Goal: Information Seeking & Learning: Understand process/instructions

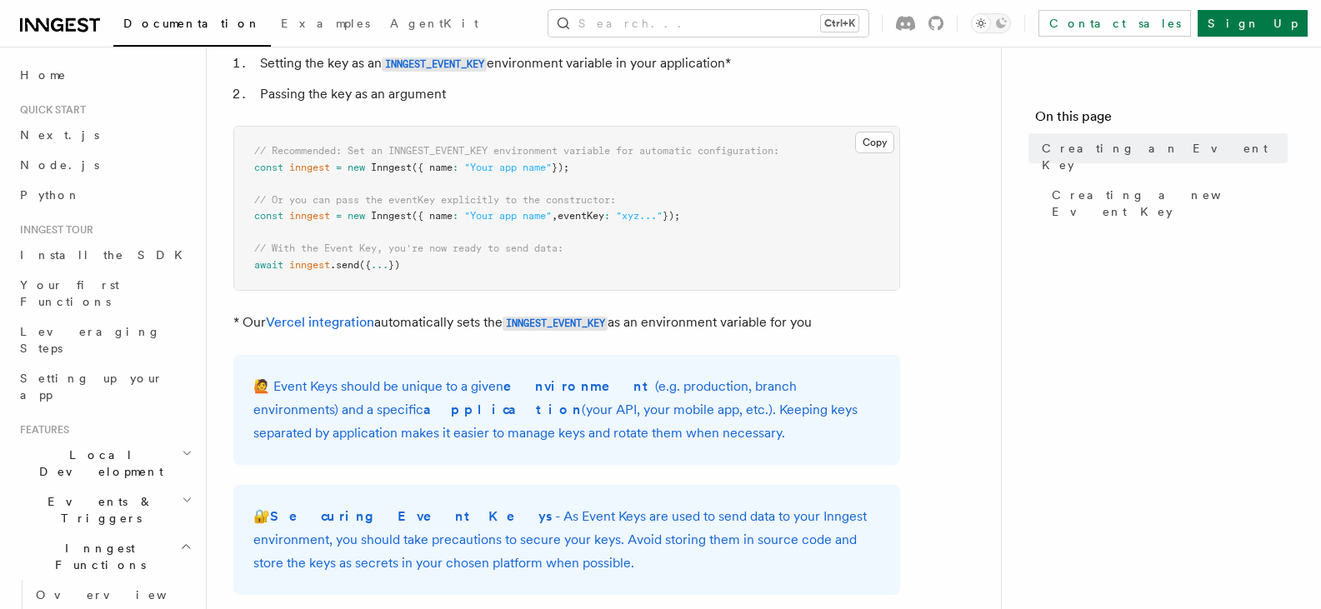
scroll to position [170, 0]
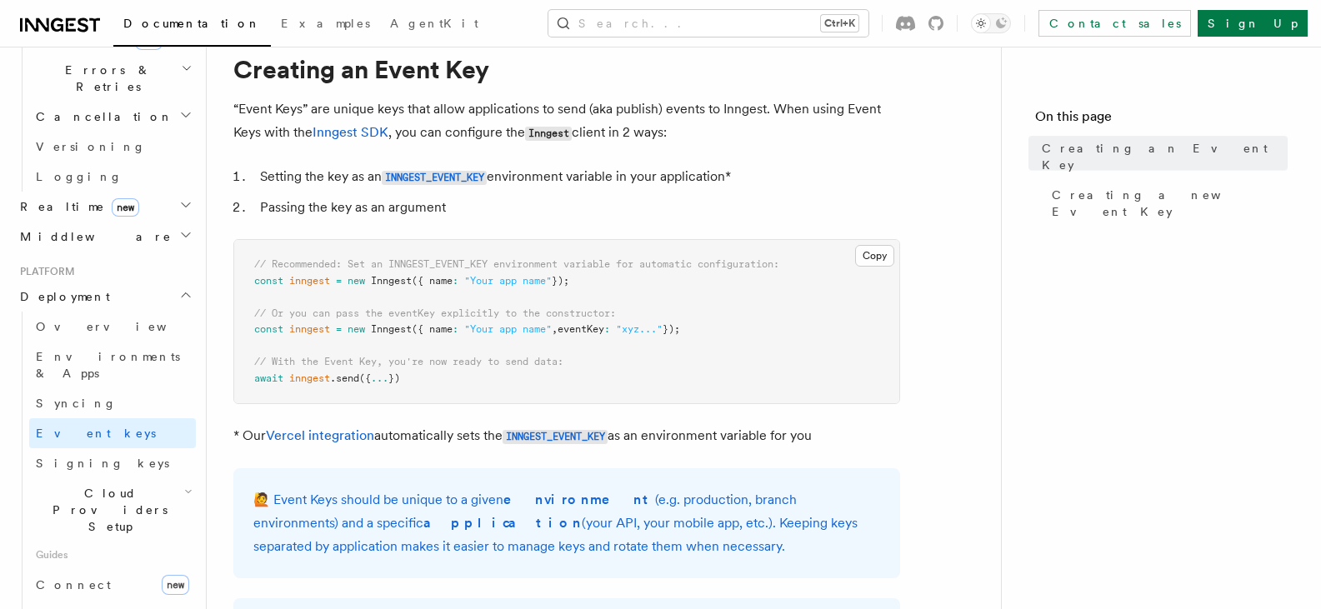
scroll to position [0, 0]
